Goal: Information Seeking & Learning: Learn about a topic

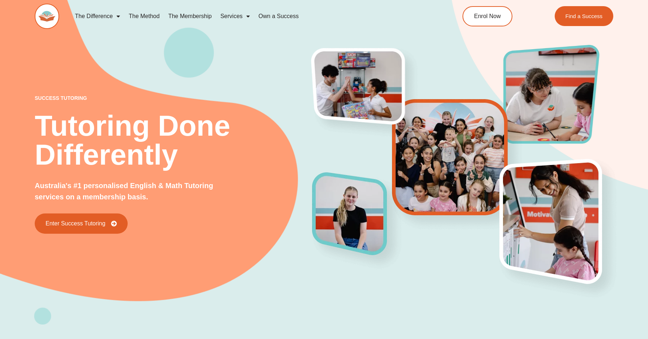
click at [125, 44] on div "success tutoring Tutoring Done Differently Australia's #1 personalised English …" at bounding box center [324, 149] width 579 height 349
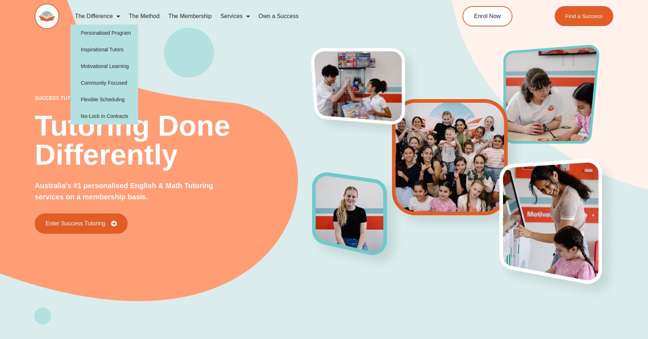
click at [112, 17] on link "The Difference" at bounding box center [98, 16] width 54 height 17
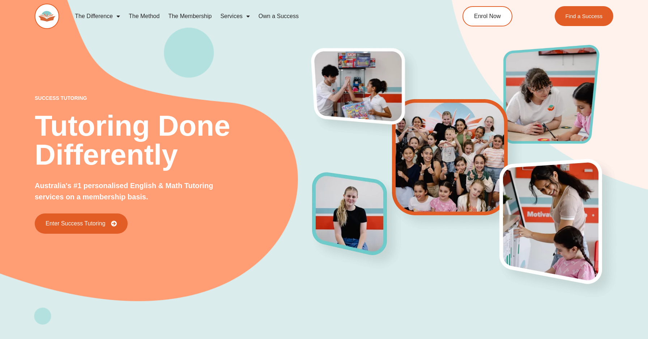
click at [112, 17] on link "The Difference" at bounding box center [98, 16] width 54 height 17
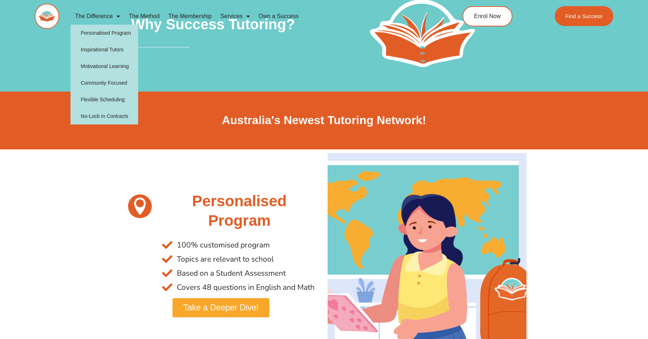
click at [99, 19] on link "The Difference" at bounding box center [98, 16] width 54 height 17
click at [107, 36] on link "Personalised Program" at bounding box center [105, 33] width 68 height 17
